Goal: Task Accomplishment & Management: Complete application form

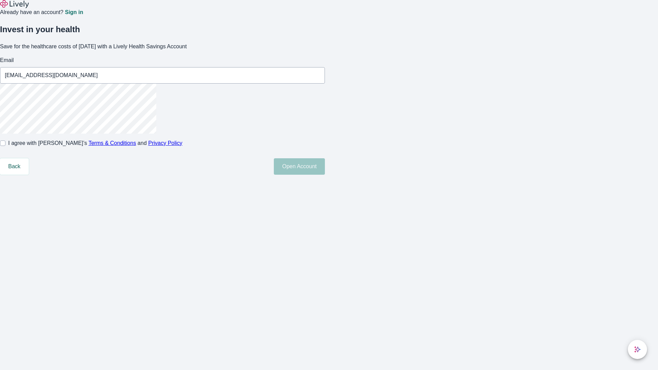
click at [5, 146] on input "I agree with Lively’s Terms & Conditions and Privacy Policy" at bounding box center [2, 142] width 5 height 5
checkbox input "true"
click at [325, 175] on button "Open Account" at bounding box center [299, 166] width 51 height 16
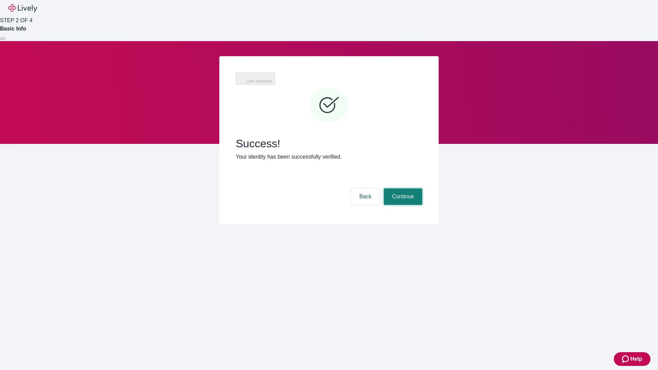
click at [402, 188] on button "Continue" at bounding box center [403, 196] width 38 height 16
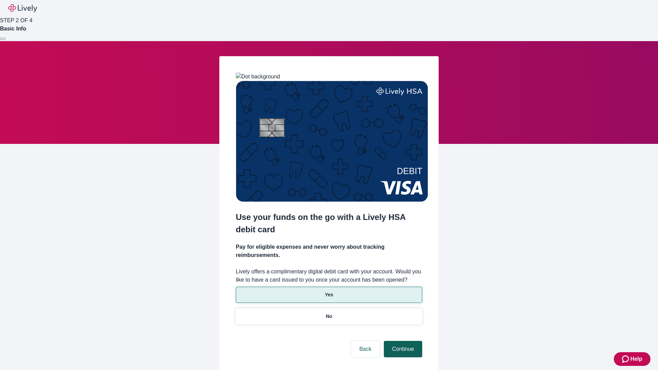
click at [329, 291] on p "Yes" at bounding box center [329, 294] width 8 height 7
click at [402, 341] on button "Continue" at bounding box center [403, 349] width 38 height 16
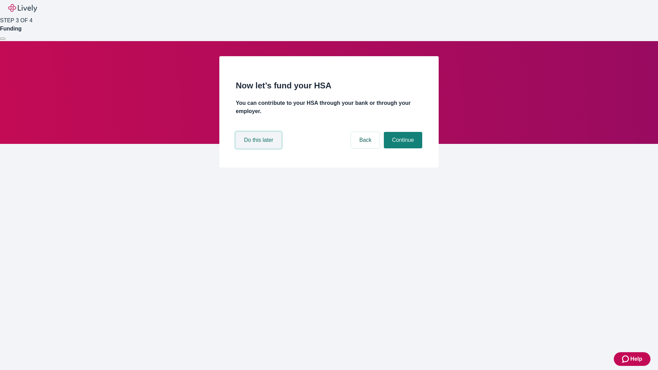
click at [259, 148] on button "Do this later" at bounding box center [259, 140] width 46 height 16
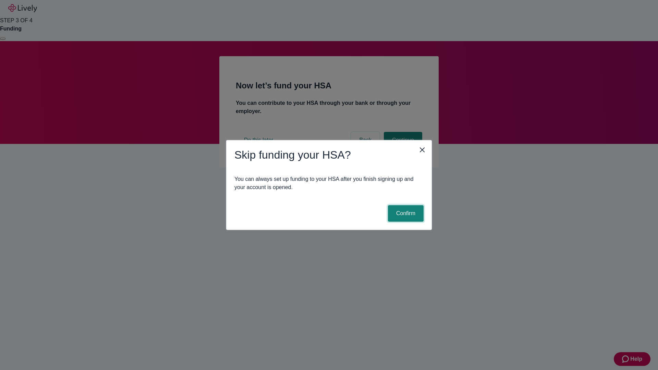
click at [405, 213] on button "Confirm" at bounding box center [406, 213] width 36 height 16
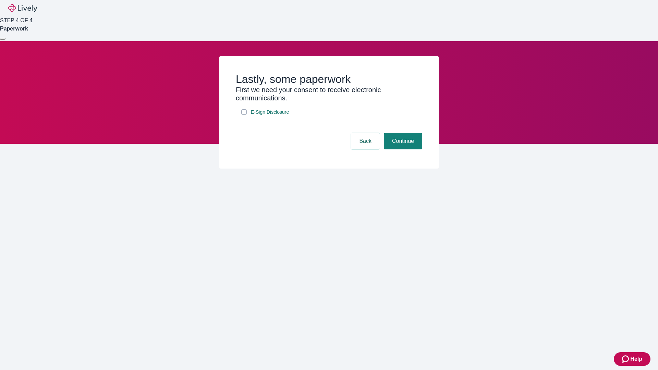
click at [244, 115] on input "E-Sign Disclosure" at bounding box center [243, 111] width 5 height 5
checkbox input "true"
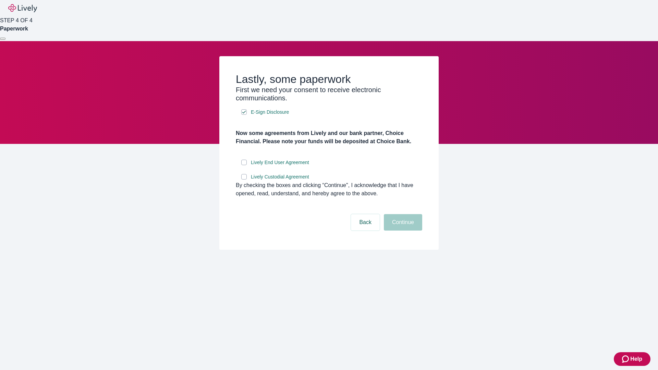
click at [244, 165] on input "Lively End User Agreement" at bounding box center [243, 162] width 5 height 5
checkbox input "true"
click at [244, 180] on input "Lively Custodial Agreement" at bounding box center [243, 176] width 5 height 5
checkbox input "true"
click at [402, 231] on button "Continue" at bounding box center [403, 222] width 38 height 16
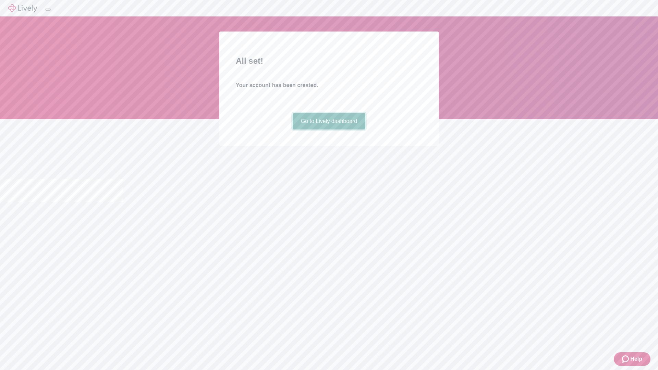
click at [329, 130] on link "Go to Lively dashboard" at bounding box center [329, 121] width 73 height 16
